Goal: Use online tool/utility: Utilize a website feature to perform a specific function

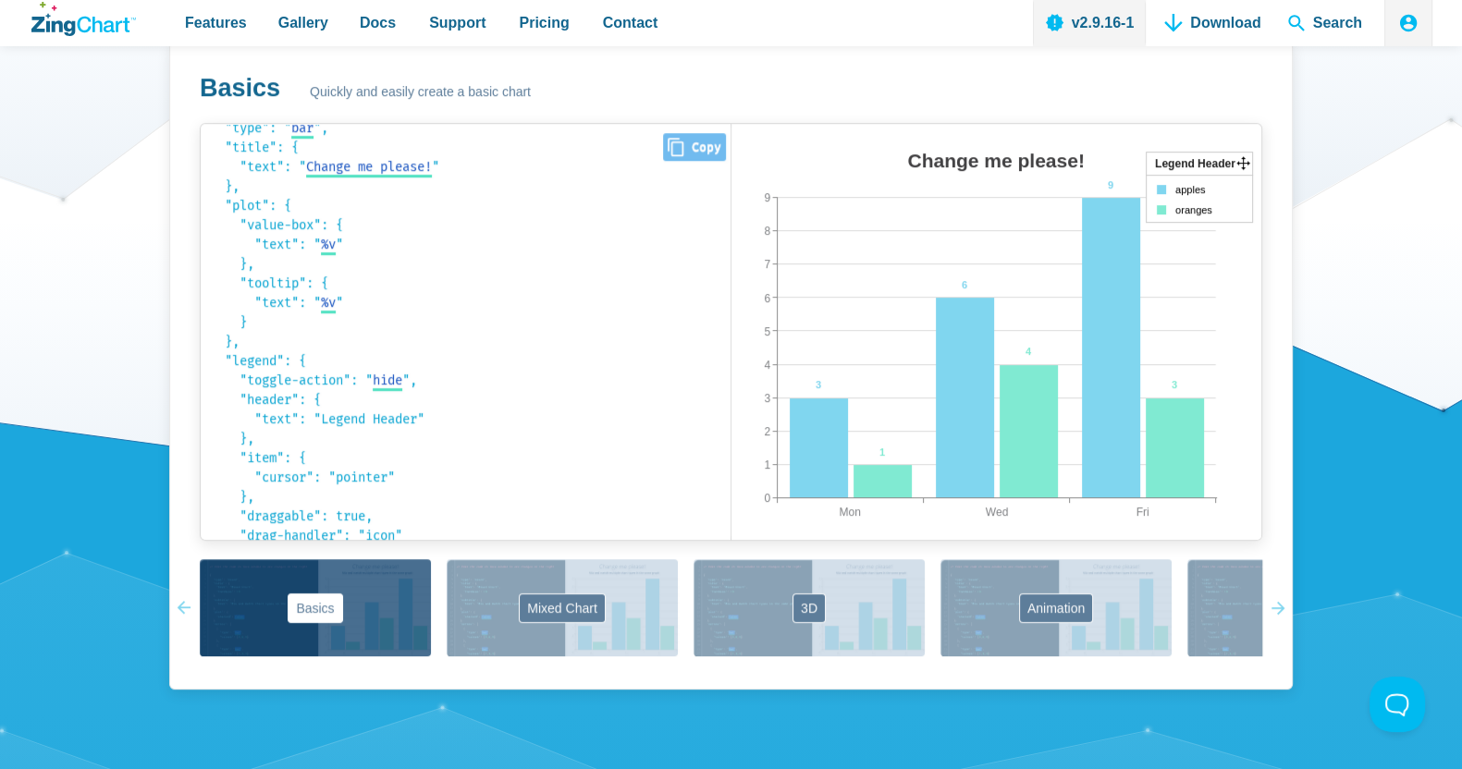
scroll to position [31, 0]
click at [399, 392] on span "hide" at bounding box center [388, 384] width 30 height 16
click at [436, 394] on select "hide remove" at bounding box center [404, 383] width 63 height 19
click at [522, 469] on code "{ "type": " bar bar area line radar scatter ", "title": { "text": " Change me p…" at bounding box center [465, 302] width 511 height 398
click at [384, 178] on span "Change me please!" at bounding box center [369, 171] width 126 height 16
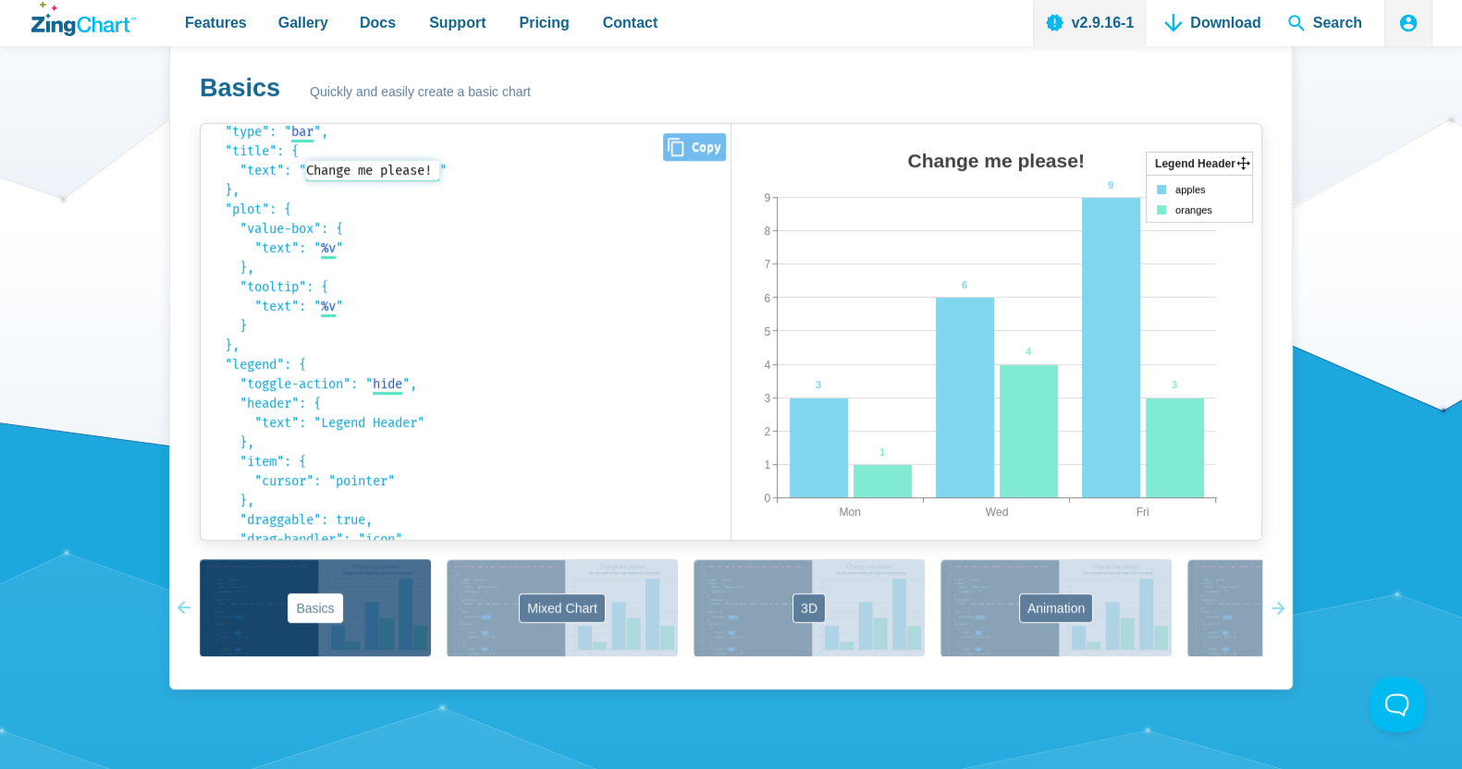
click at [407, 180] on input "Change me please!" at bounding box center [372, 170] width 133 height 19
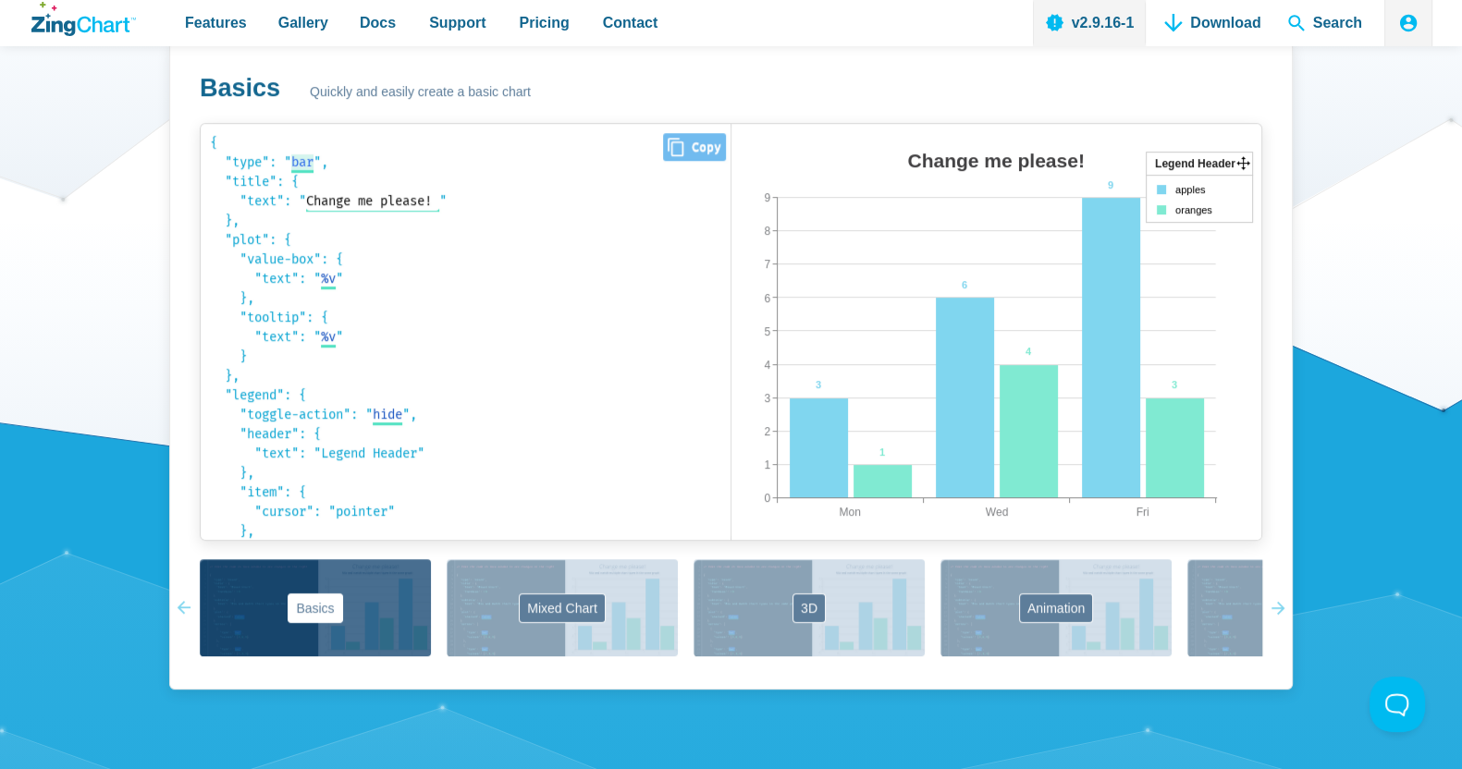
click at [305, 170] on span "bar" at bounding box center [302, 162] width 22 height 16
click at [362, 172] on select "bar area line radar scatter" at bounding box center [326, 162] width 70 height 19
click at [569, 366] on code "{ "type": " bar bar area line radar scatter ", "title": { "text": " Change me p…" at bounding box center [465, 332] width 511 height 398
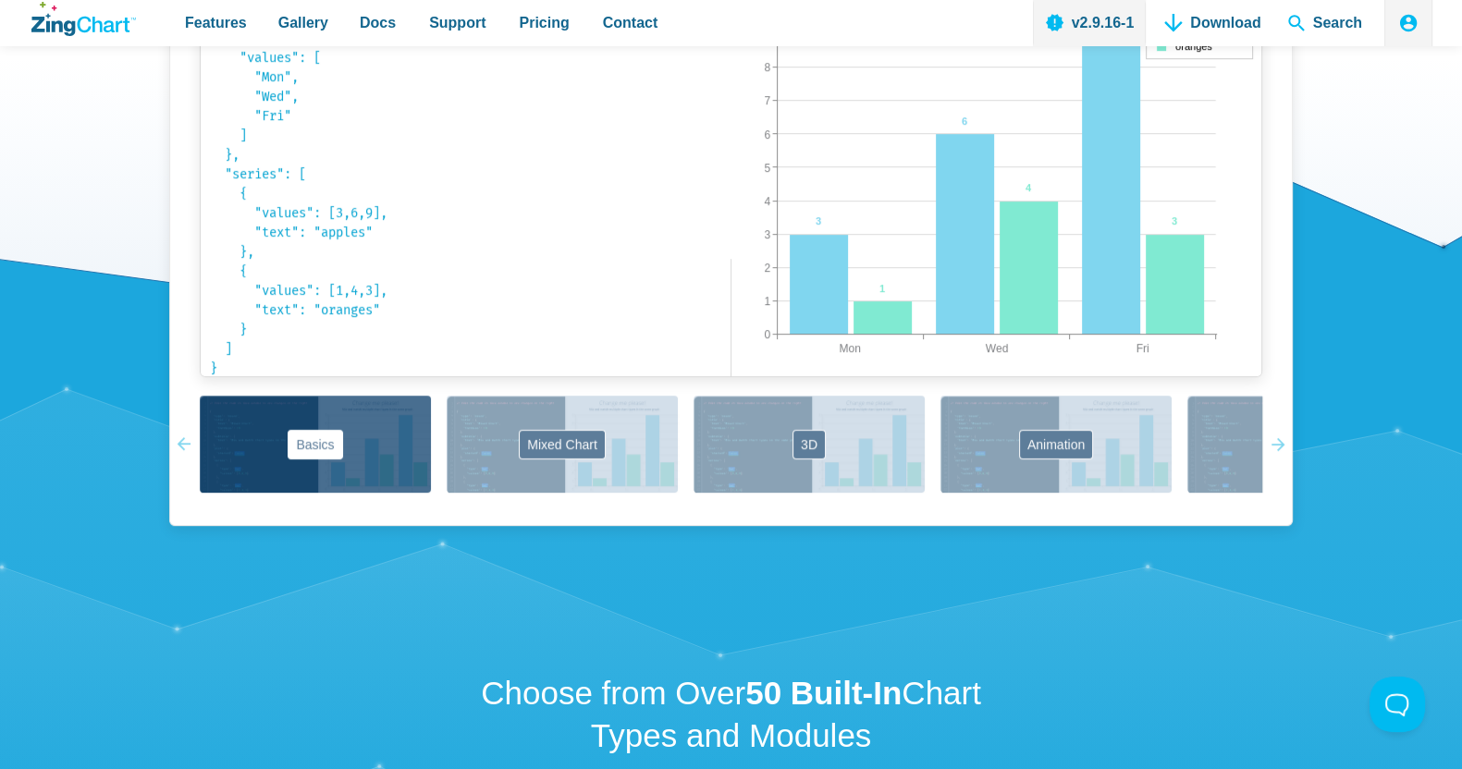
scroll to position [1611, 0]
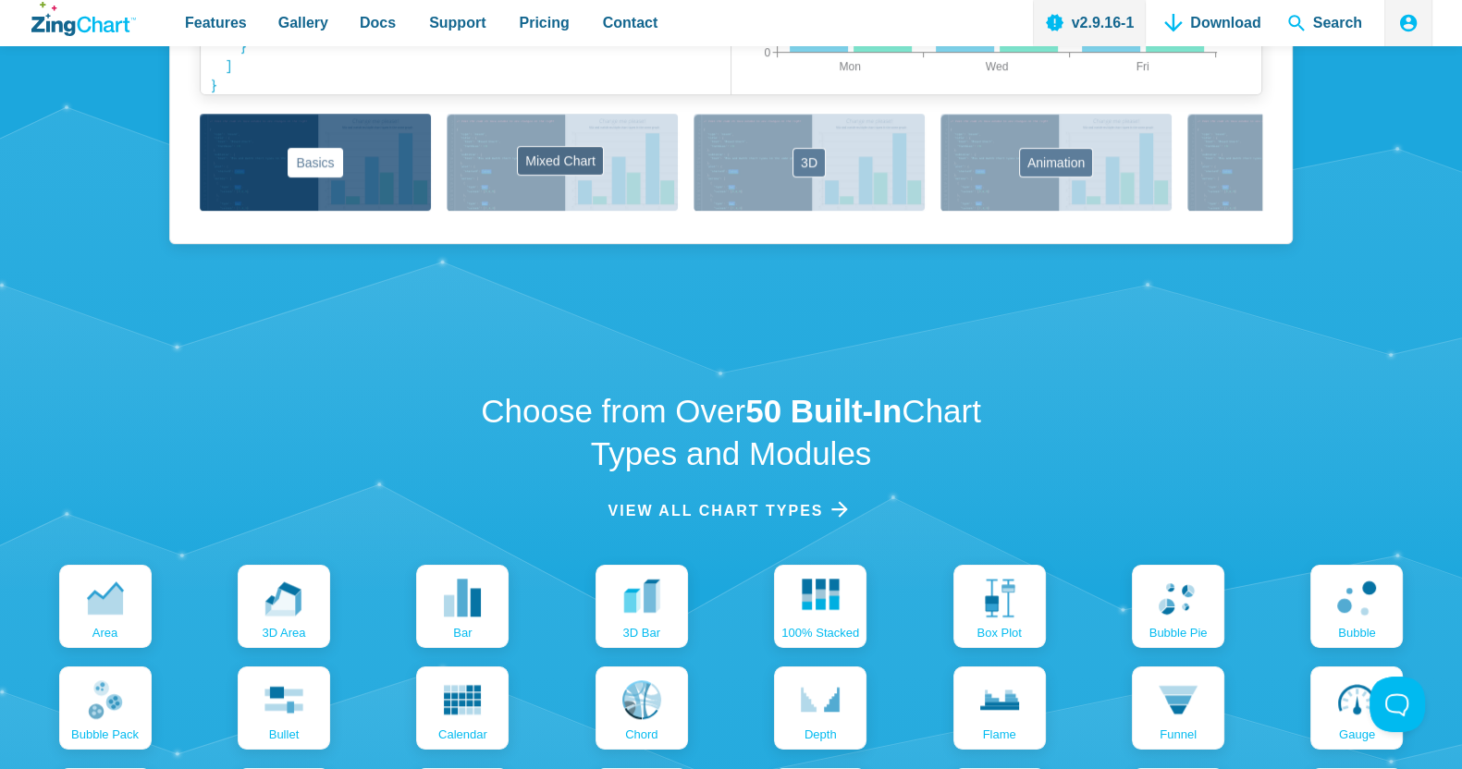
click at [639, 211] on button "Mixed Chart" at bounding box center [562, 162] width 231 height 97
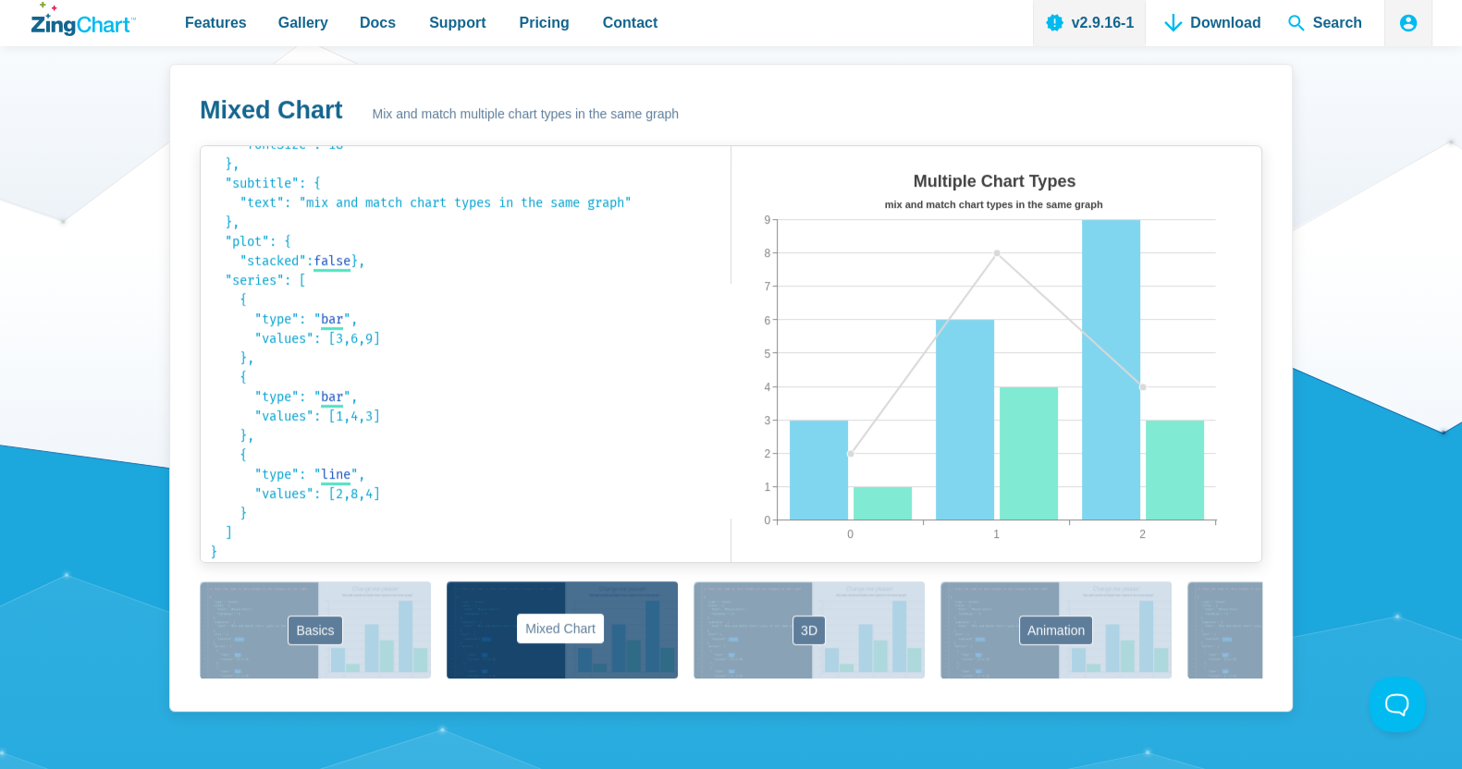
scroll to position [1141, 0]
